Goal: Find specific page/section: Find specific page/section

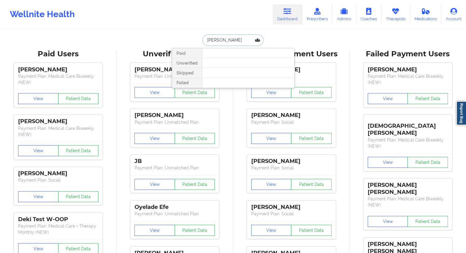
paste input "[EMAIL_ADDRESS][DOMAIN_NAME]"
type input "[EMAIL_ADDRESS][DOMAIN_NAME]"
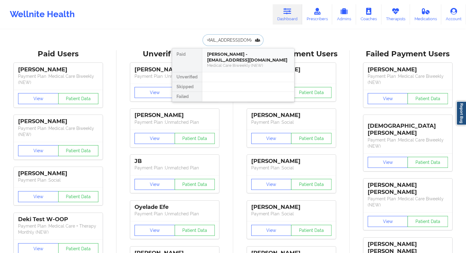
click at [234, 63] on div "Medical Care Biweekly (NEW)" at bounding box center [248, 65] width 82 height 5
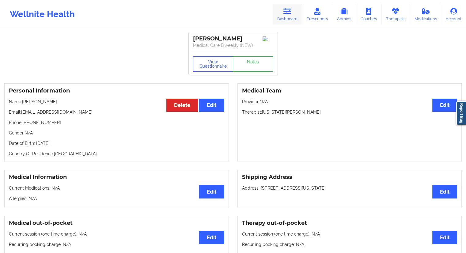
click at [284, 20] on link "Dashboard" at bounding box center [287, 14] width 29 height 20
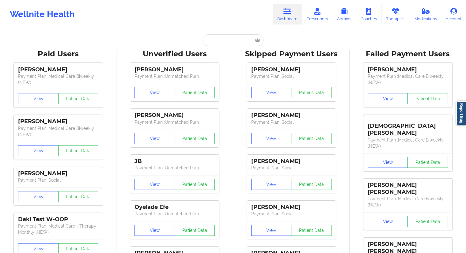
click at [224, 43] on input "text" at bounding box center [233, 40] width 61 height 12
paste input "[EMAIL_ADDRESS][DOMAIN_NAME]"
type input "[EMAIL_ADDRESS][DOMAIN_NAME]"
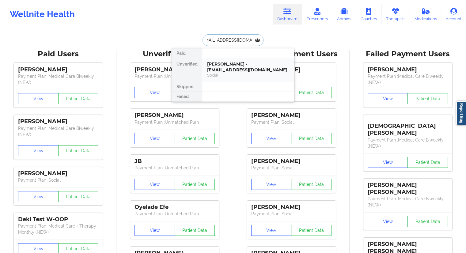
click at [219, 64] on div "[PERSON_NAME] - [EMAIL_ADDRESS][DOMAIN_NAME]" at bounding box center [248, 66] width 82 height 11
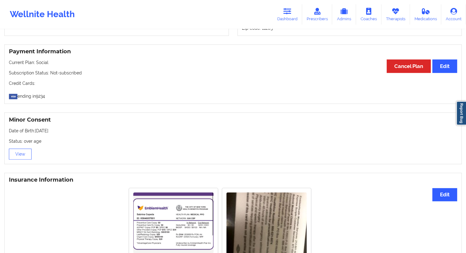
scroll to position [276, 0]
